Goal: Task Accomplishment & Management: Use online tool/utility

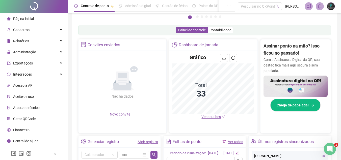
scroll to position [76, 0]
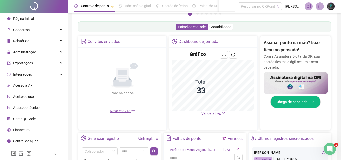
click at [203, 112] on span "Ver detalhes" at bounding box center [211, 113] width 19 height 4
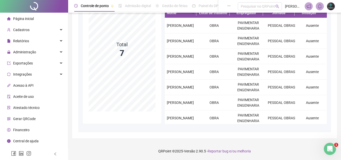
click at [20, 17] on span "Página inicial" at bounding box center [23, 19] width 21 height 4
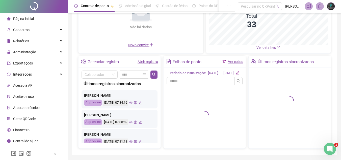
click at [138, 63] on link "Abrir registro" at bounding box center [148, 62] width 20 height 4
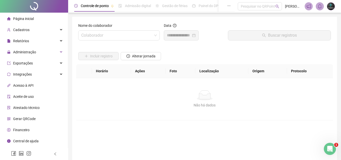
click at [118, 41] on div "Nome do colaborador Colaborador" at bounding box center [119, 34] width 86 height 22
click at [121, 37] on input "search" at bounding box center [116, 36] width 71 height 10
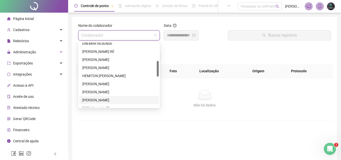
scroll to position [101, 0]
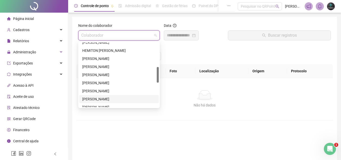
click at [106, 90] on div "[PERSON_NAME]" at bounding box center [119, 91] width 74 height 6
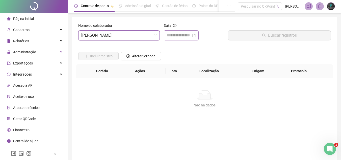
click at [168, 39] on div at bounding box center [181, 35] width 35 height 10
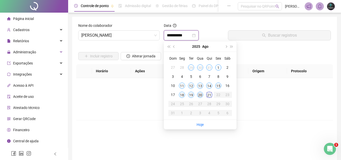
type input "**********"
click at [209, 97] on div "21" at bounding box center [209, 95] width 6 height 6
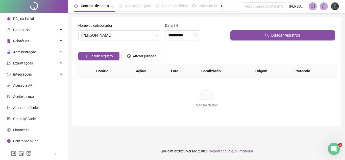
click at [235, 41] on div "Buscar registros" at bounding box center [282, 34] width 109 height 22
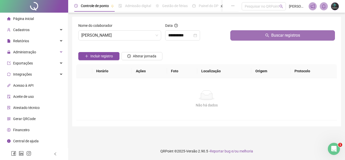
click at [239, 37] on button "Buscar registros" at bounding box center [282, 35] width 105 height 10
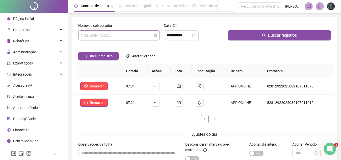
click at [116, 31] on span "[PERSON_NAME]" at bounding box center [119, 36] width 76 height 10
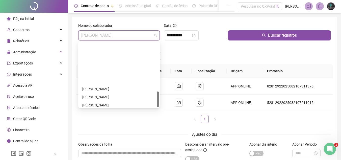
scroll to position [202, 0]
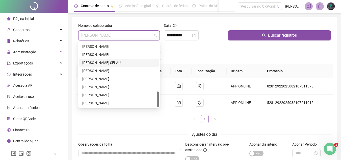
click at [53, 17] on li "Página inicial" at bounding box center [34, 19] width 66 height 10
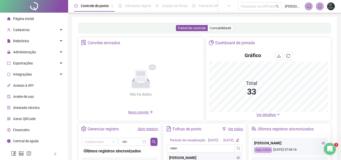
click at [144, 129] on link "Abrir registro" at bounding box center [148, 129] width 20 height 4
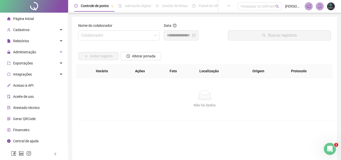
click at [41, 23] on li "Página inicial" at bounding box center [34, 19] width 66 height 10
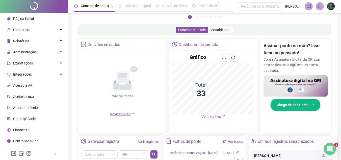
scroll to position [76, 0]
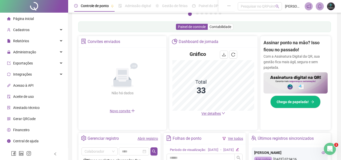
click at [207, 114] on span "Ver detalhes" at bounding box center [211, 113] width 19 height 4
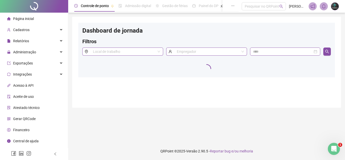
click at [5, 14] on li "Página inicial" at bounding box center [34, 19] width 66 height 10
